Goal: Navigation & Orientation: Find specific page/section

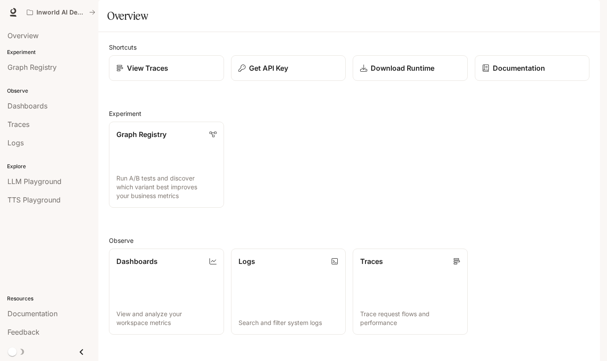
scroll to position [126, 0]
click at [404, 248] on link "Traces Trace request flows and performance" at bounding box center [410, 291] width 116 height 87
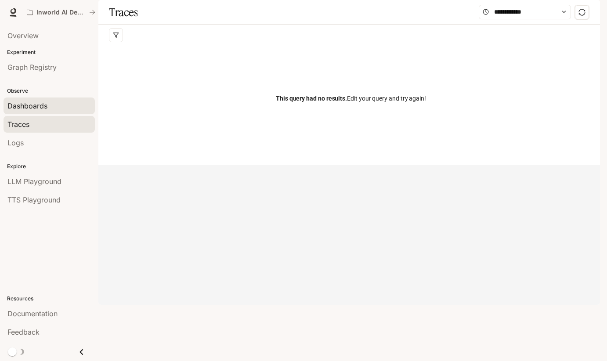
click at [37, 108] on span "Dashboards" at bounding box center [27, 106] width 40 height 11
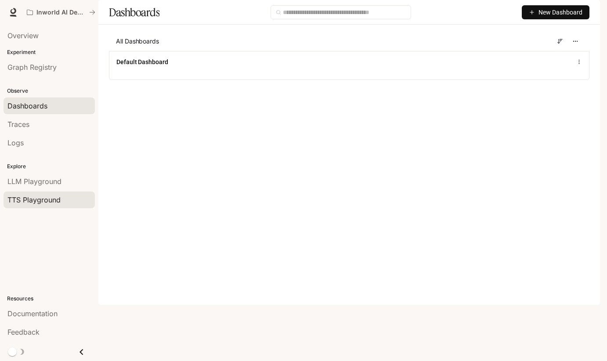
click at [36, 198] on span "TTS Playground" at bounding box center [33, 199] width 53 height 11
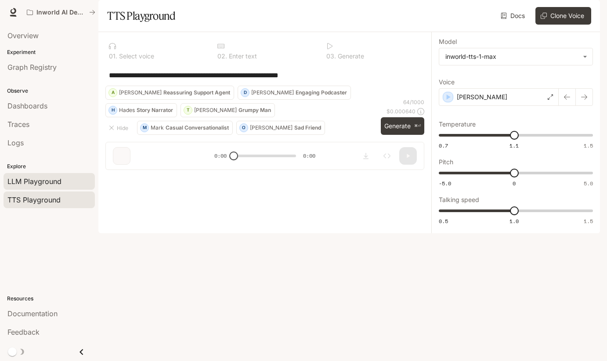
click at [43, 182] on span "LLM Playground" at bounding box center [34, 181] width 54 height 11
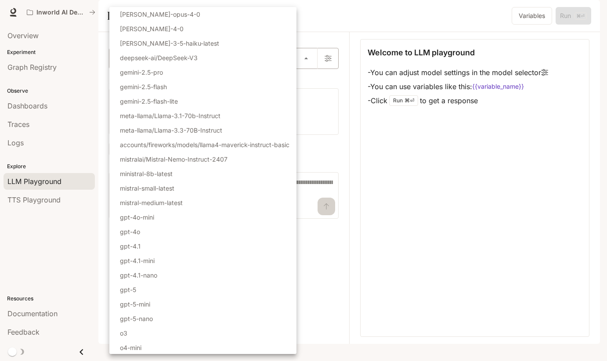
click at [163, 86] on body "Skip to main content Inworld AI Demos Documentation Documentation Portal Overvi…" at bounding box center [303, 180] width 607 height 361
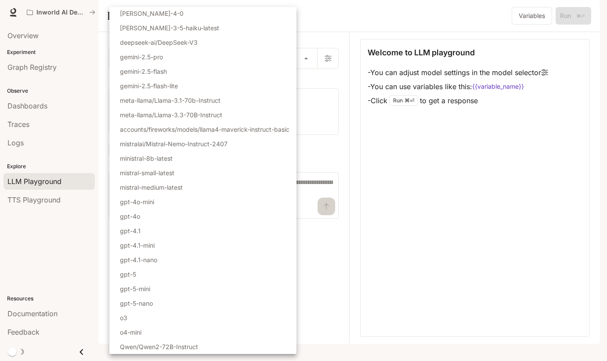
click at [350, 48] on div at bounding box center [303, 180] width 607 height 361
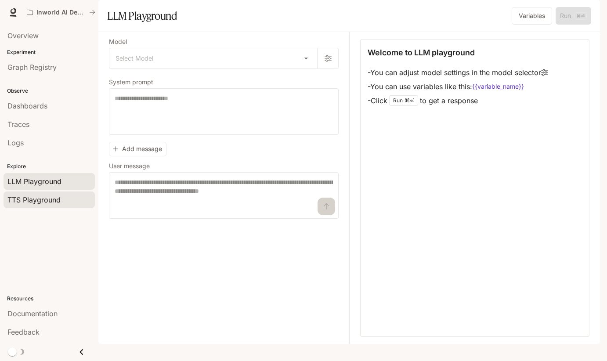
click at [45, 193] on link "TTS Playground" at bounding box center [49, 199] width 91 height 17
